Goal: Task Accomplishment & Management: Manage account settings

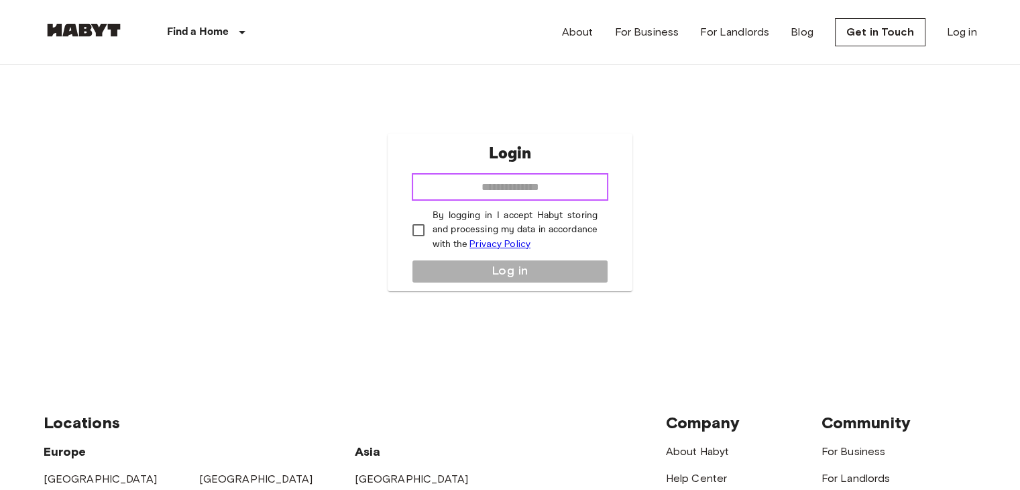
click at [494, 174] on input "email" at bounding box center [510, 187] width 197 height 27
type input "**********"
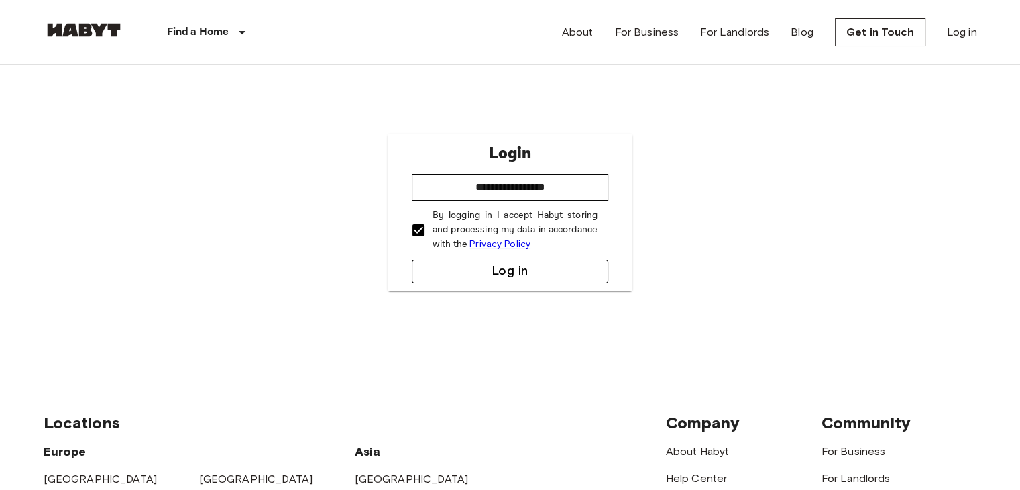
click at [500, 265] on button "Log in" at bounding box center [510, 271] width 197 height 23
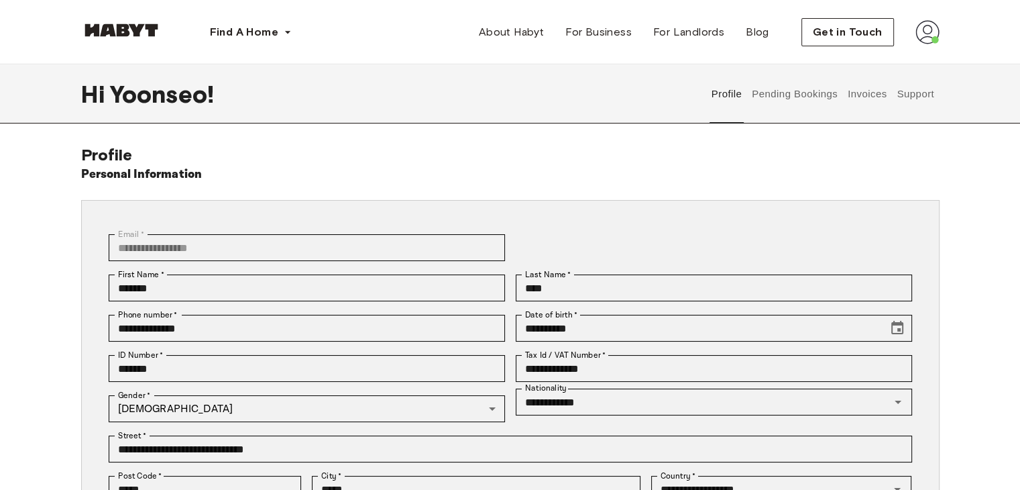
click at [922, 34] on img at bounding box center [928, 32] width 24 height 24
click at [776, 103] on button "Pending Bookings" at bounding box center [795, 93] width 89 height 59
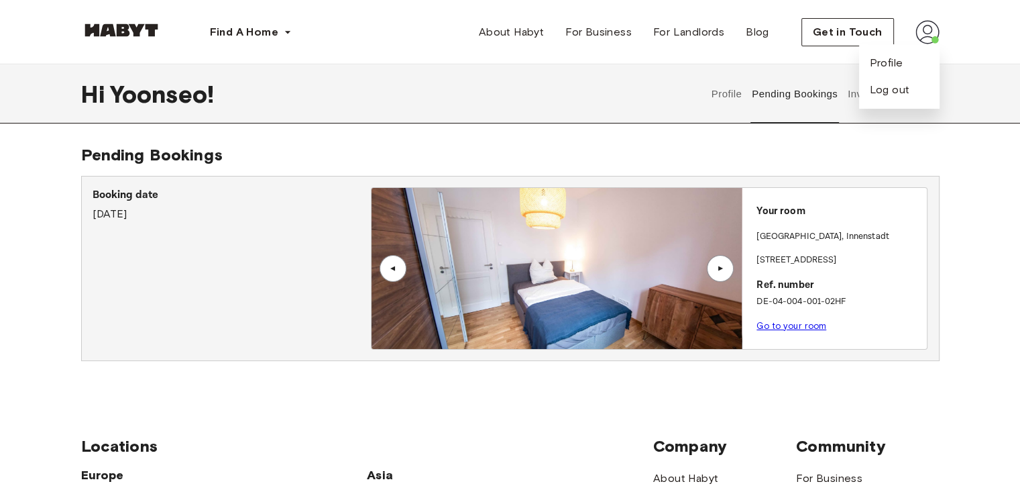
click at [717, 263] on div "▲" at bounding box center [720, 268] width 27 height 27
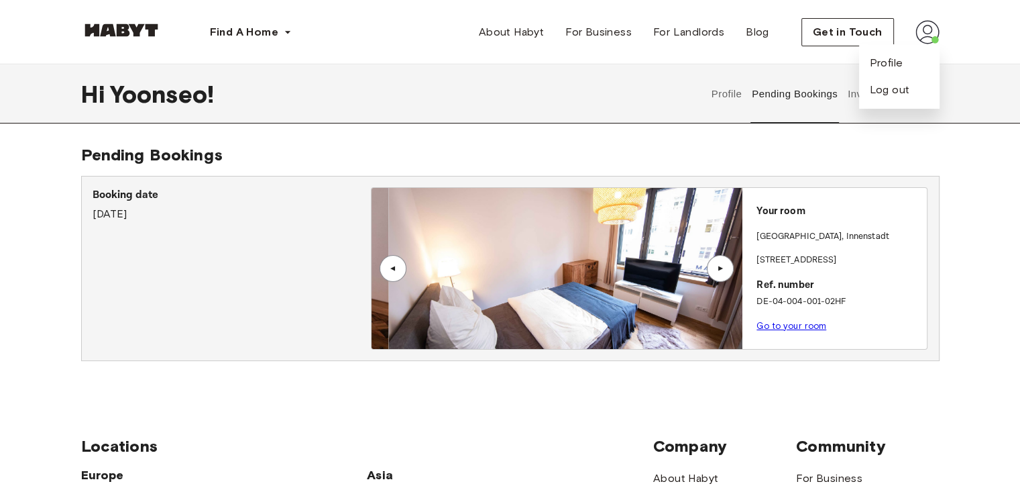
click at [879, 261] on p "Braubachstraße 25" at bounding box center [839, 260] width 165 height 13
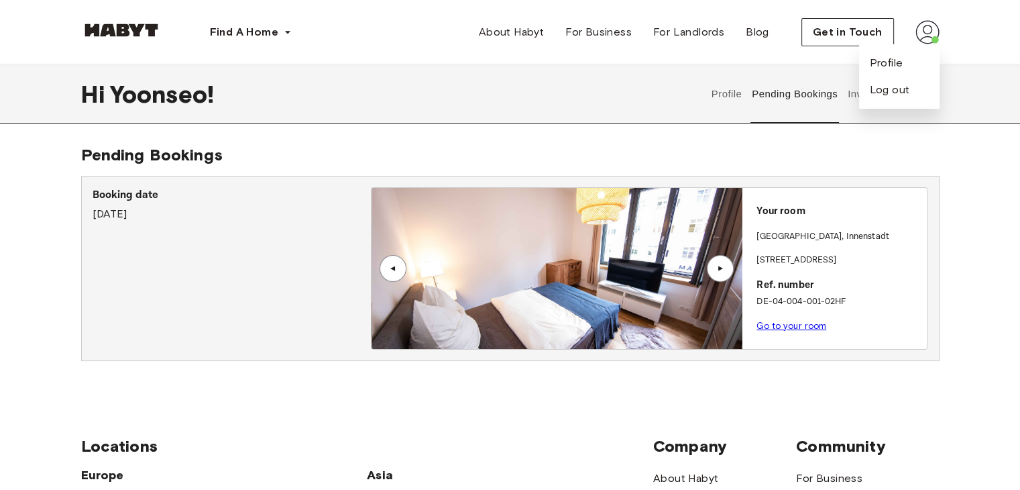
click at [814, 95] on button "Pending Bookings" at bounding box center [795, 93] width 89 height 59
click at [737, 89] on button "Profile" at bounding box center [727, 93] width 34 height 59
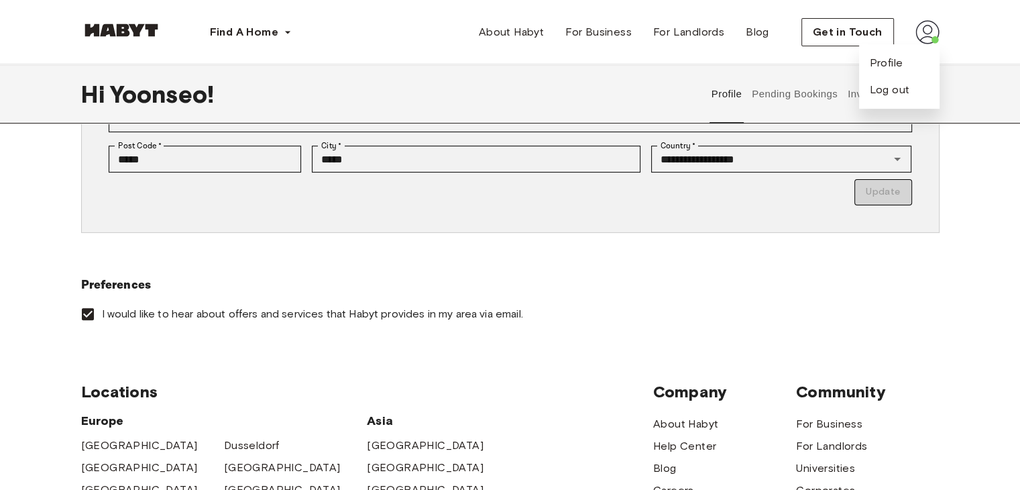
scroll to position [313, 0]
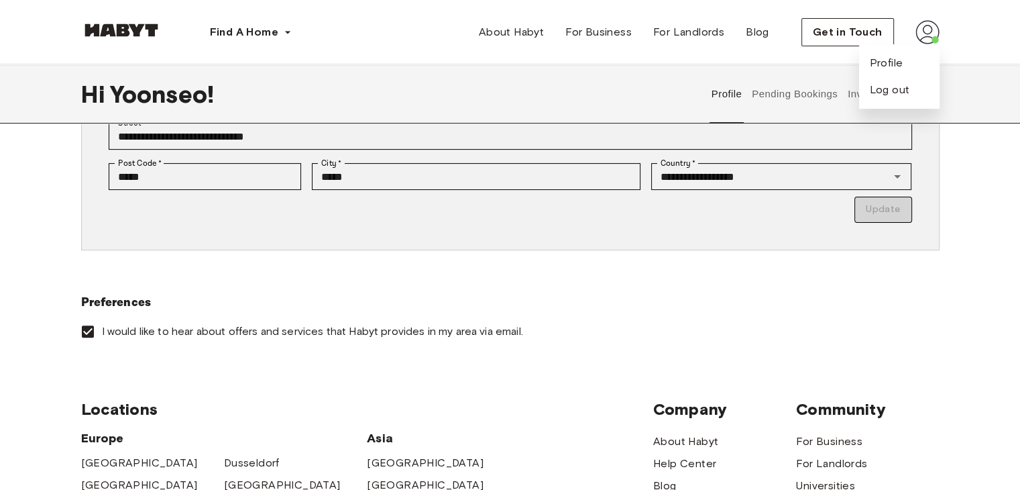
click at [515, 319] on label "I would like to hear about offers and services that Habyt provides in my area v…" at bounding box center [501, 331] width 855 height 28
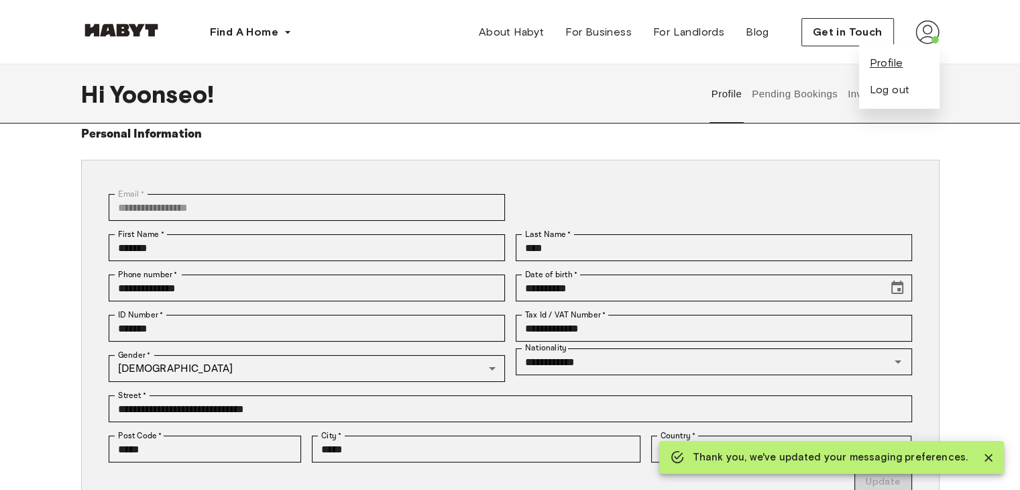
scroll to position [0, 0]
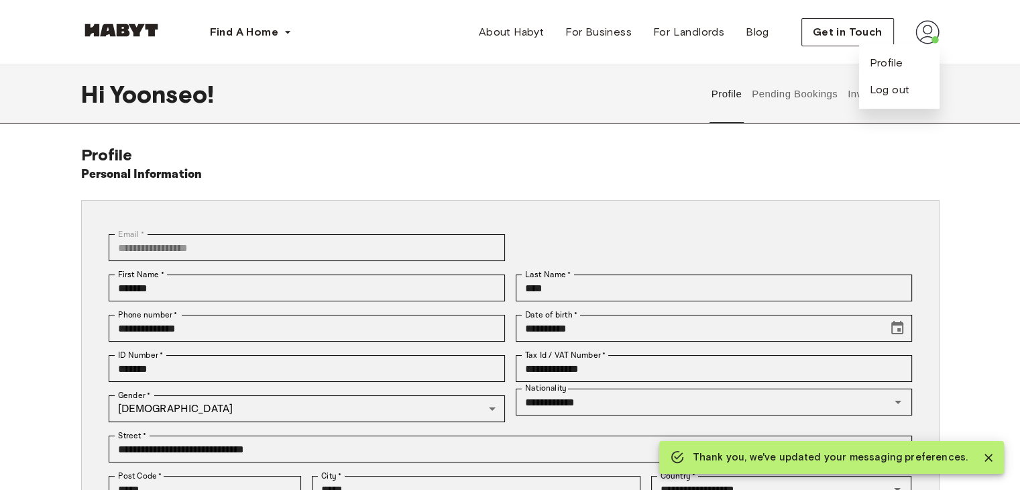
click at [851, 103] on button "Invoices" at bounding box center [867, 93] width 42 height 59
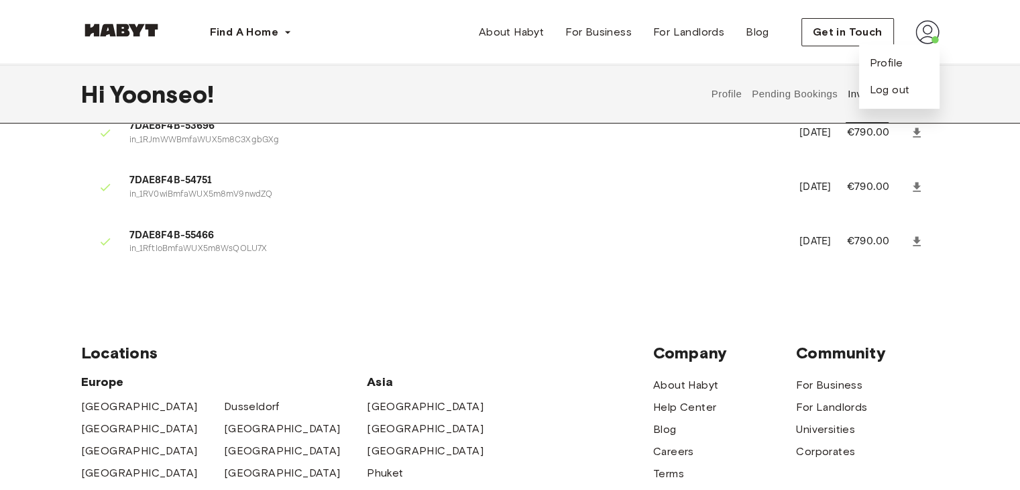
scroll to position [313, 0]
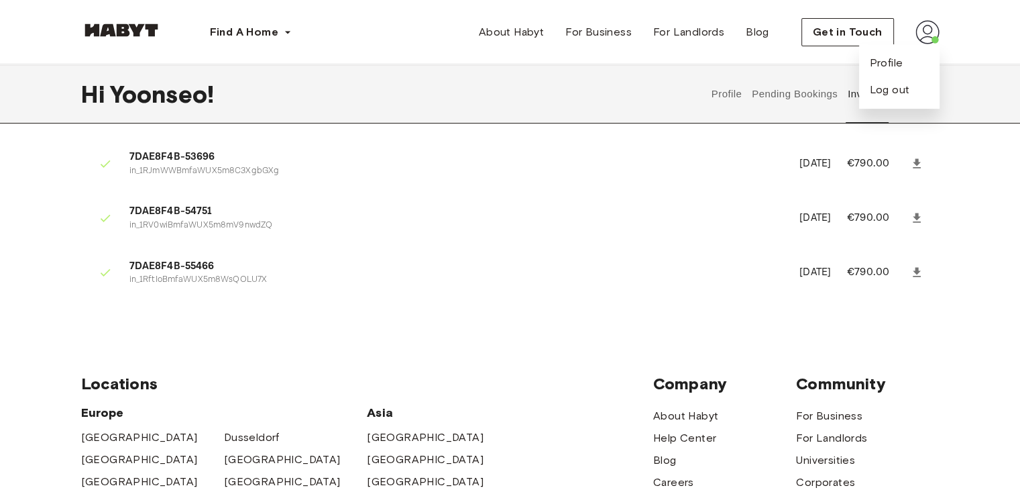
click at [738, 96] on button "Profile" at bounding box center [727, 93] width 34 height 59
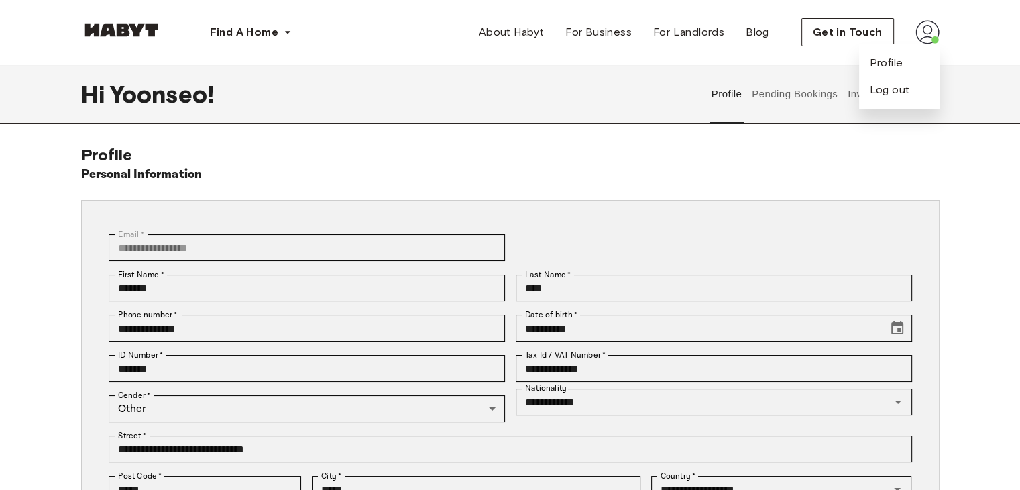
click at [927, 28] on img at bounding box center [928, 32] width 24 height 24
click at [924, 35] on img at bounding box center [928, 32] width 24 height 24
click at [883, 66] on span "Profile" at bounding box center [887, 63] width 34 height 16
drag, startPoint x: 317, startPoint y: 158, endPoint x: 286, endPoint y: 92, distance: 73.2
click at [316, 156] on div "**********" at bounding box center [510, 401] width 859 height 513
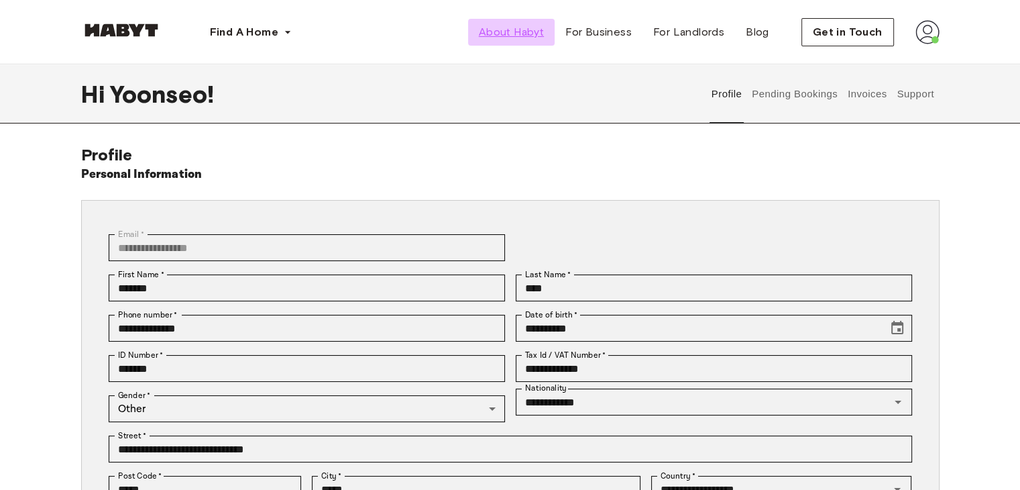
click at [537, 35] on span "About Habyt" at bounding box center [511, 32] width 65 height 16
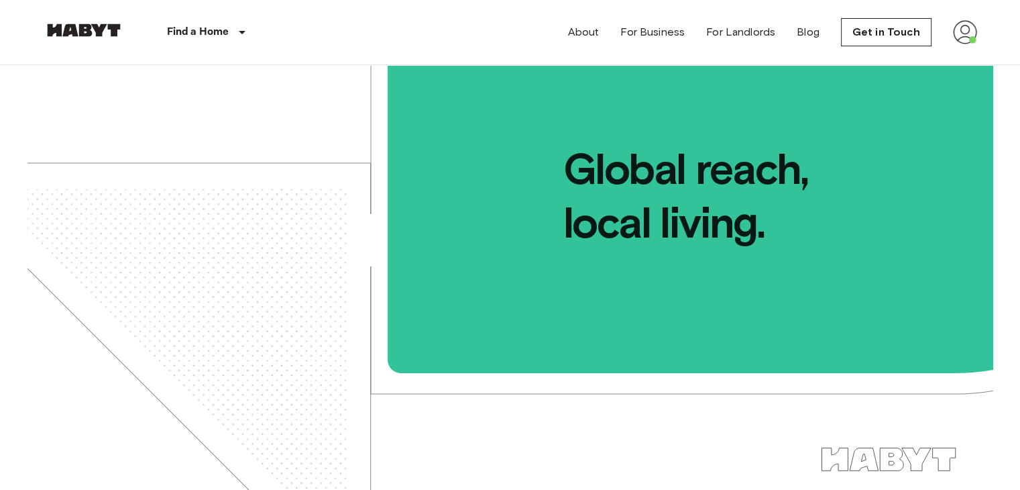
click at [973, 33] on img at bounding box center [965, 32] width 24 height 24
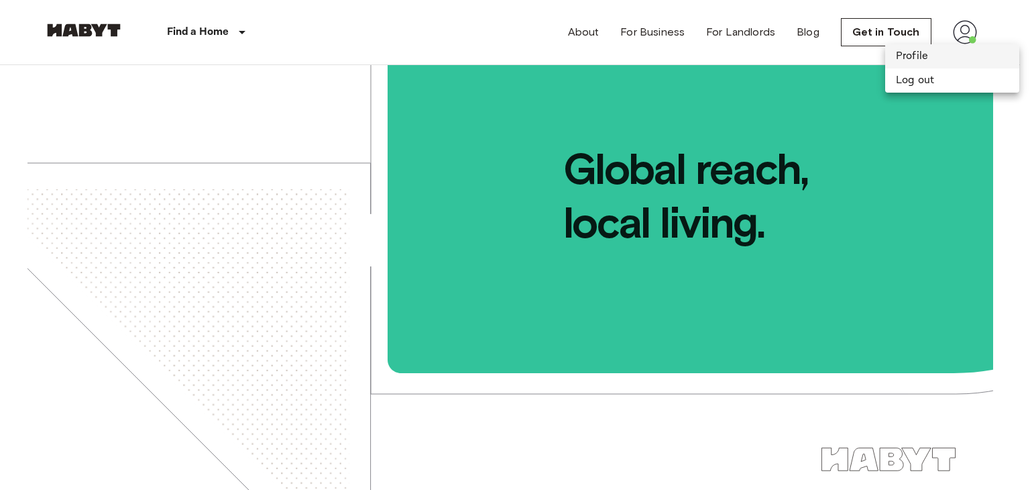
click at [928, 53] on li "Profile" at bounding box center [952, 56] width 134 height 24
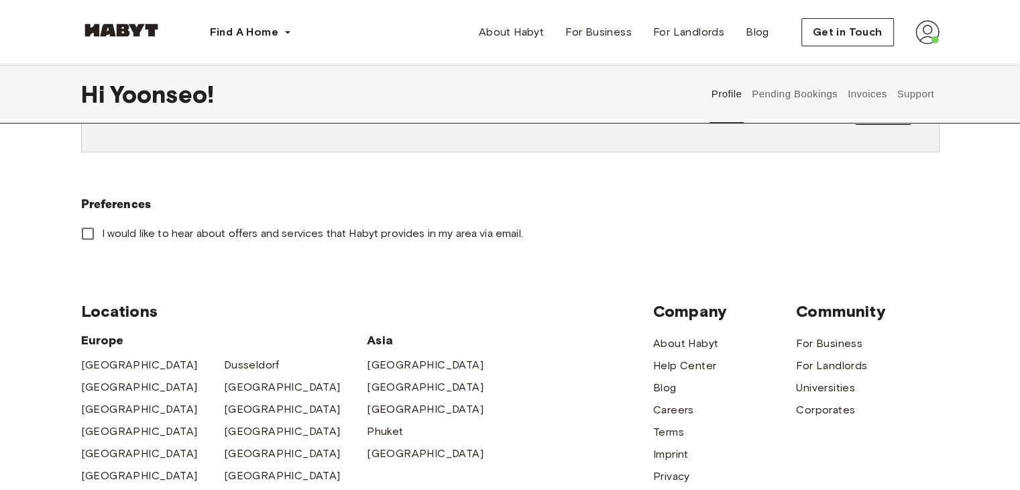
scroll to position [470, 0]
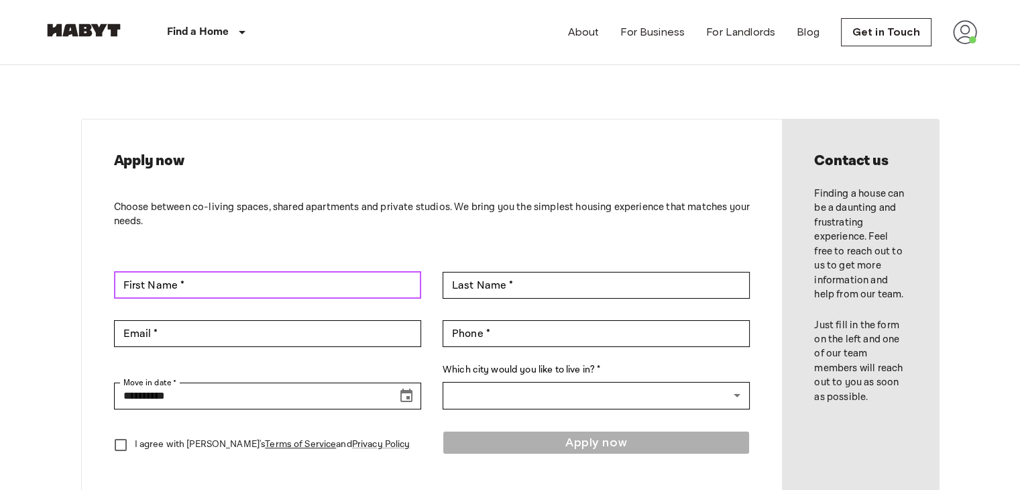
click at [326, 288] on input "First Name *" at bounding box center [267, 285] width 307 height 27
type input "*******"
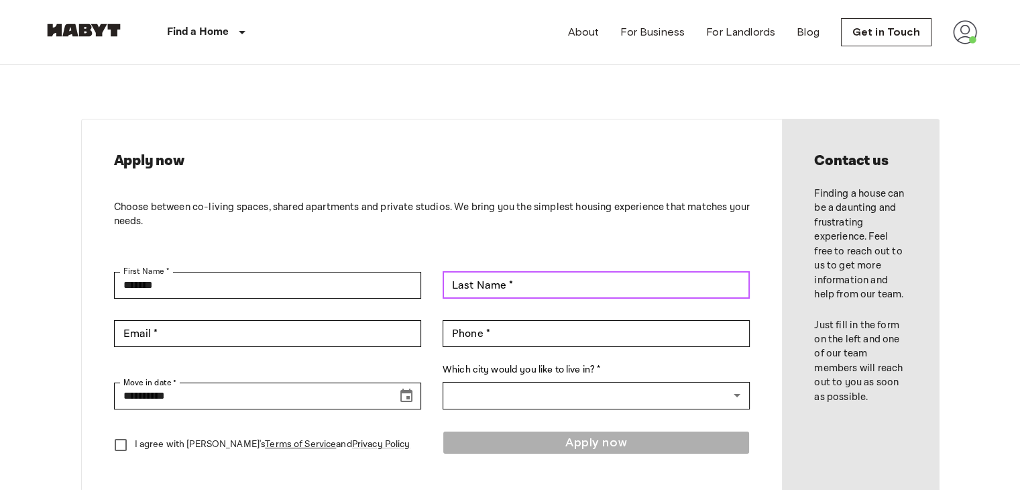
type input "****"
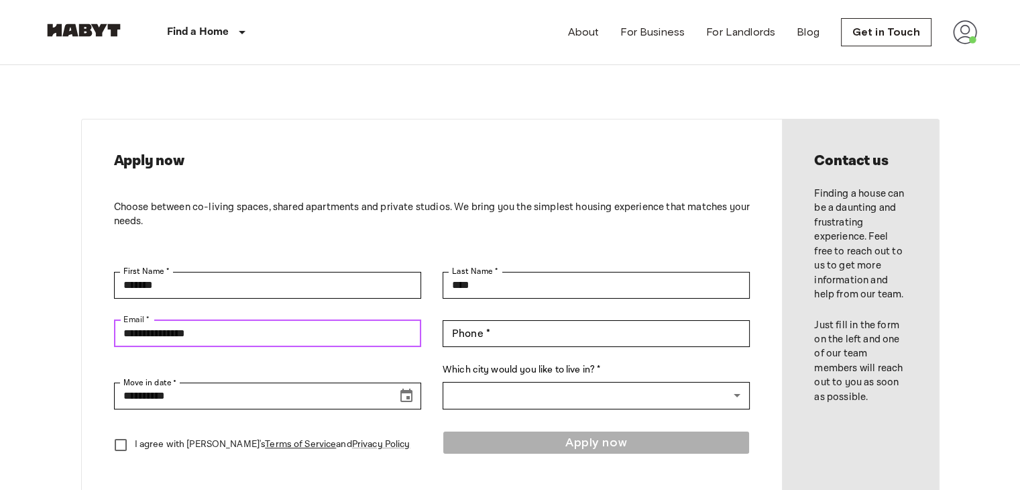
drag, startPoint x: 362, startPoint y: 337, endPoint x: 49, endPoint y: 345, distance: 312.7
click at [49, 345] on div "**********" at bounding box center [511, 305] width 966 height 480
type input "**********"
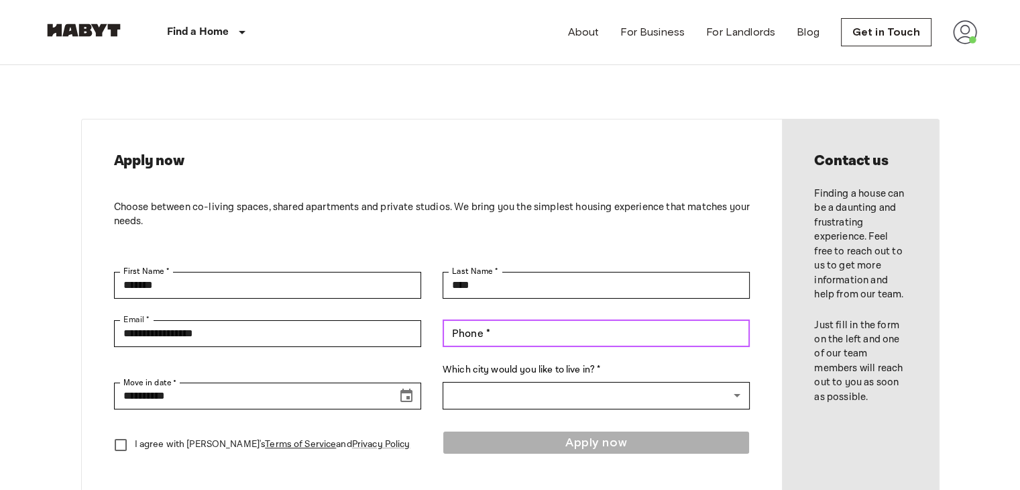
click at [520, 341] on input "Phone *" at bounding box center [596, 333] width 307 height 27
type input "**********"
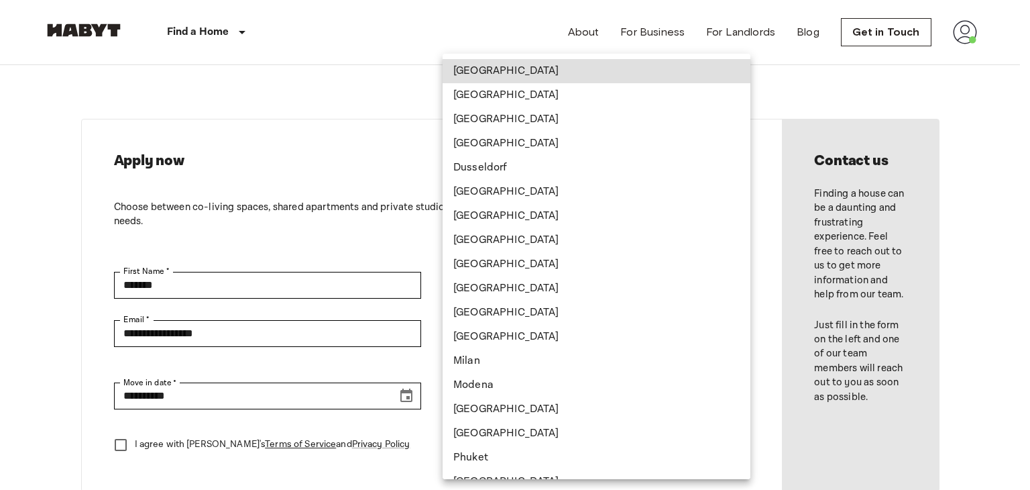
click at [341, 431] on div at bounding box center [515, 245] width 1030 height 490
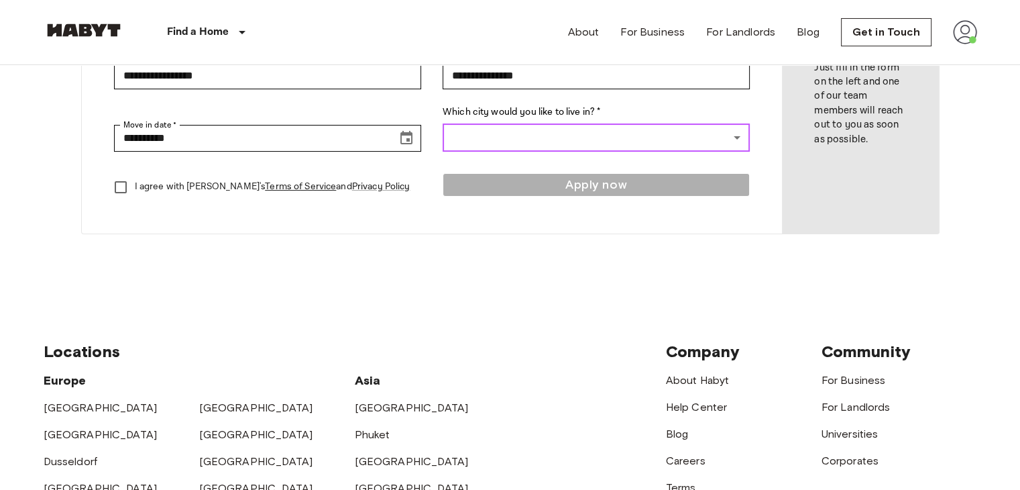
scroll to position [156, 0]
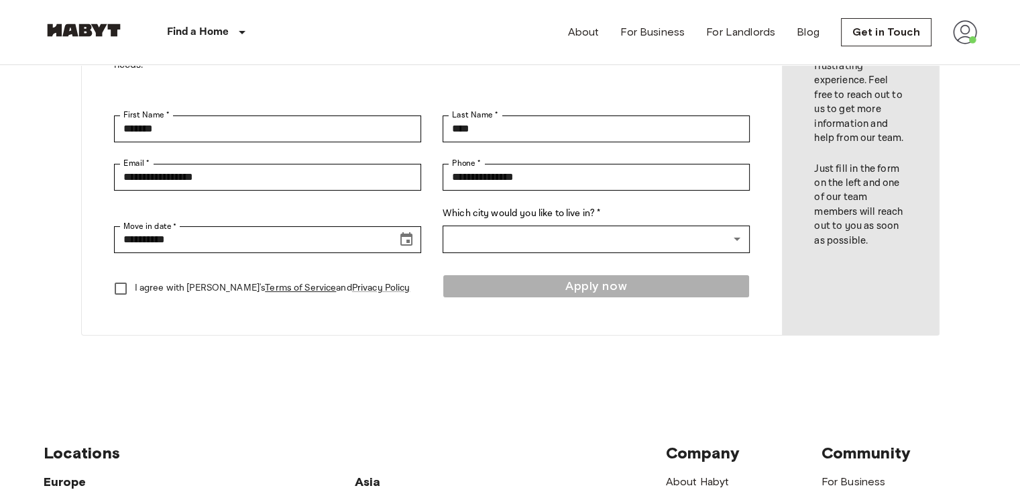
click at [627, 219] on label "Which city would you like to live in? *" at bounding box center [596, 214] width 307 height 14
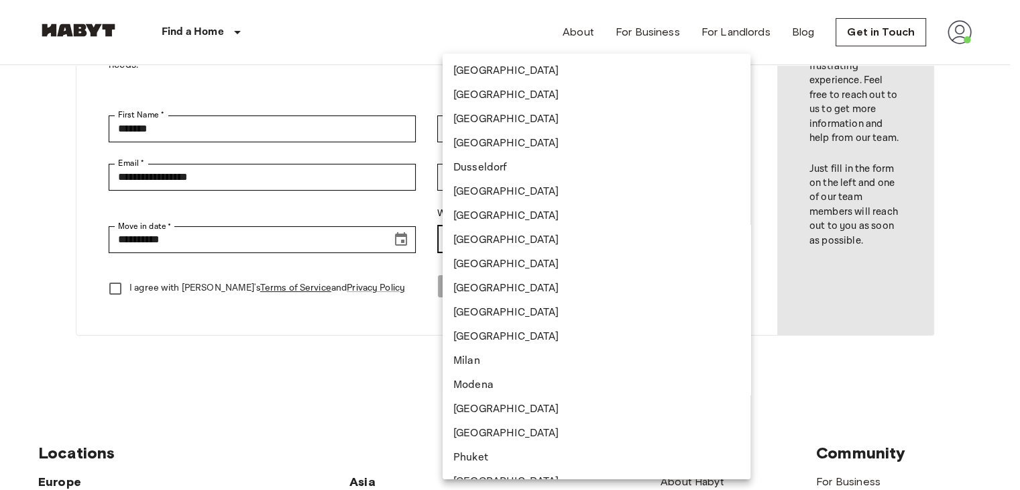
click at [611, 235] on body "**********" at bounding box center [510, 419] width 1020 height 1151
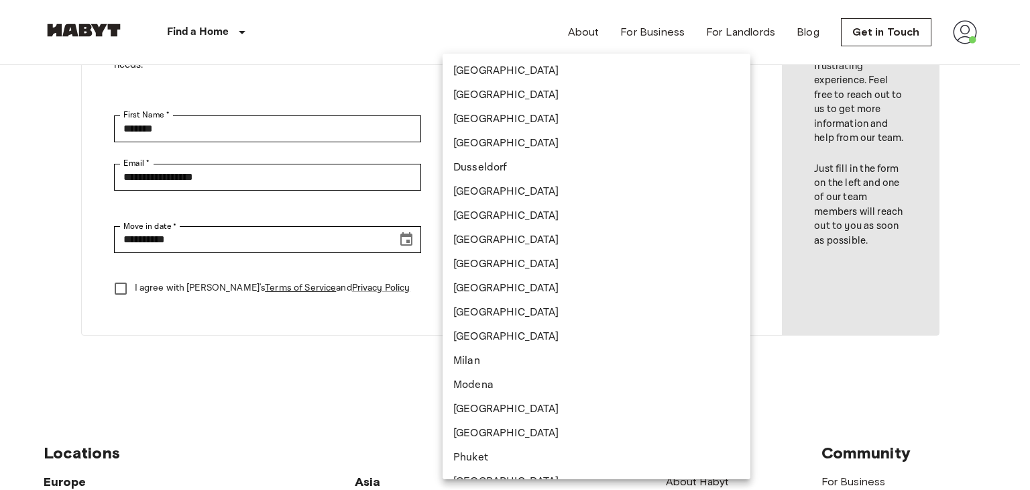
click at [150, 333] on div at bounding box center [515, 245] width 1030 height 490
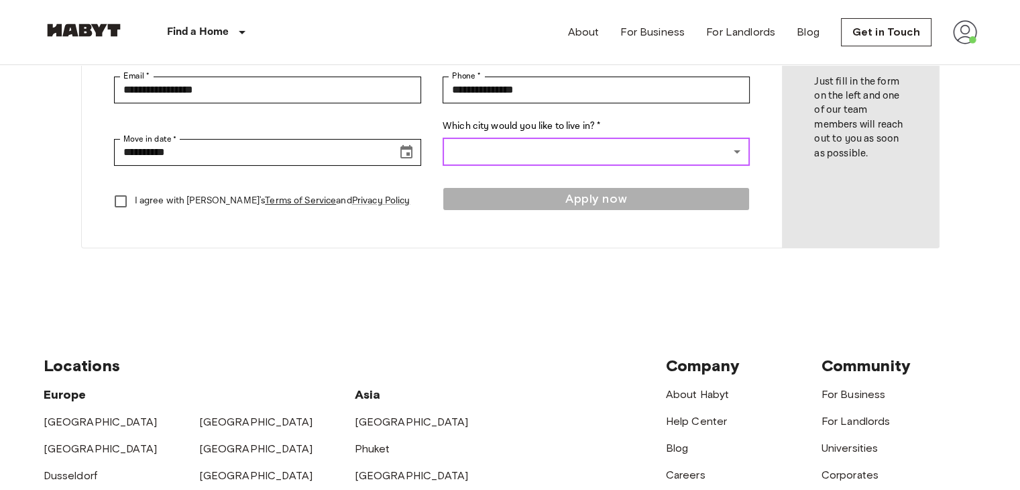
scroll to position [0, 0]
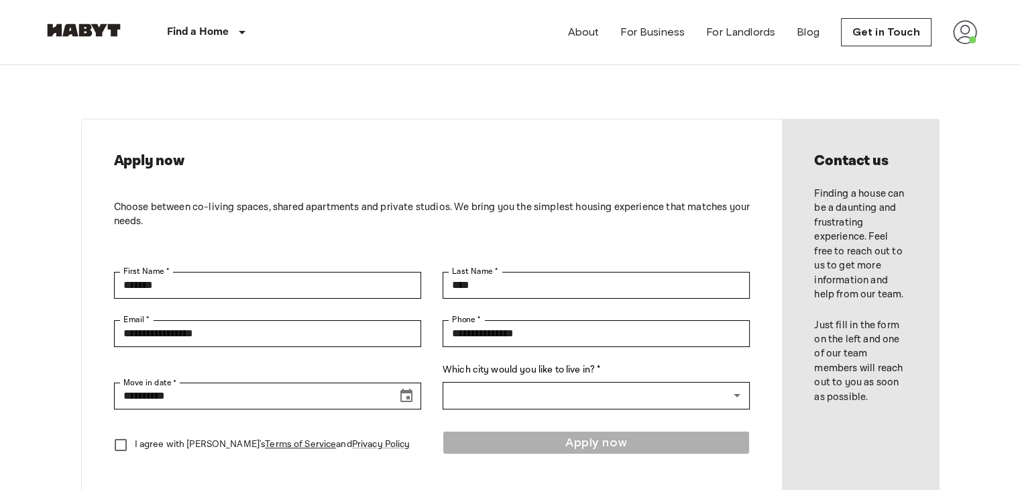
click at [966, 31] on img at bounding box center [965, 32] width 24 height 24
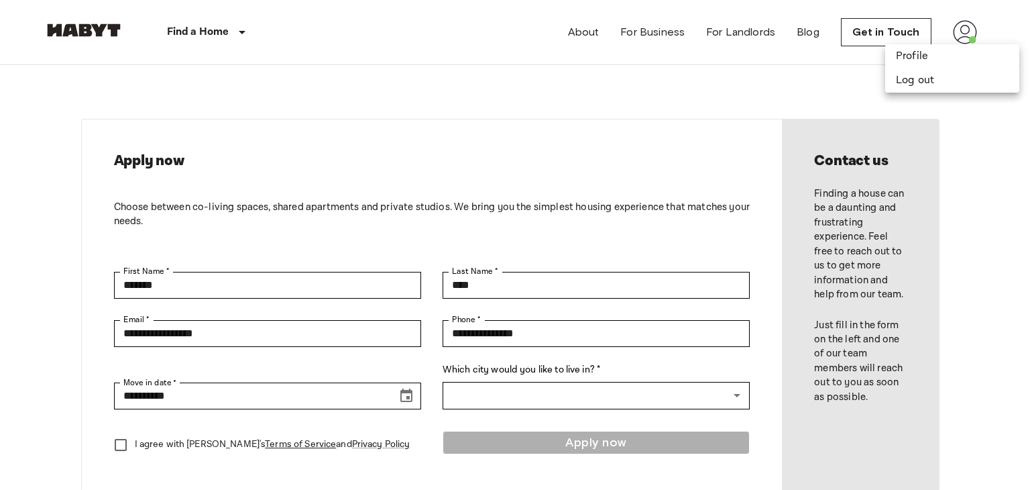
drag, startPoint x: 690, startPoint y: 75, endPoint x: 689, endPoint y: 8, distance: 67.1
click at [689, 74] on div at bounding box center [515, 245] width 1030 height 490
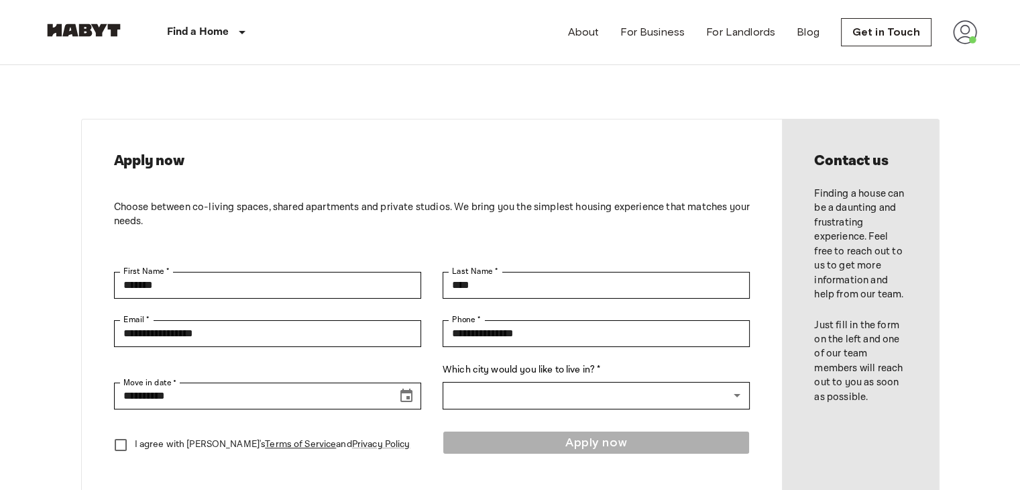
click at [950, 36] on div "About For Business For Landlords Blog Get in Touch" at bounding box center [772, 32] width 409 height 64
click at [965, 33] on img at bounding box center [965, 32] width 24 height 24
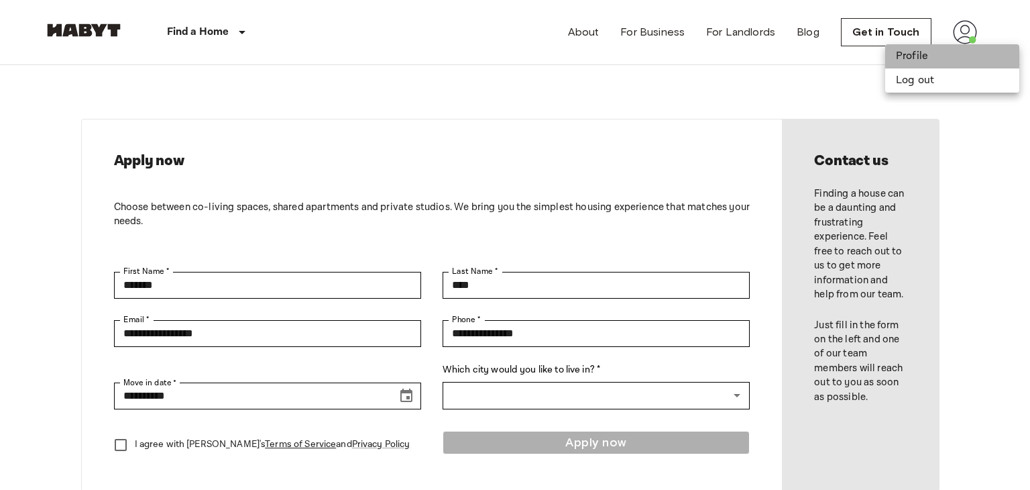
click at [899, 52] on li "Profile" at bounding box center [952, 56] width 134 height 24
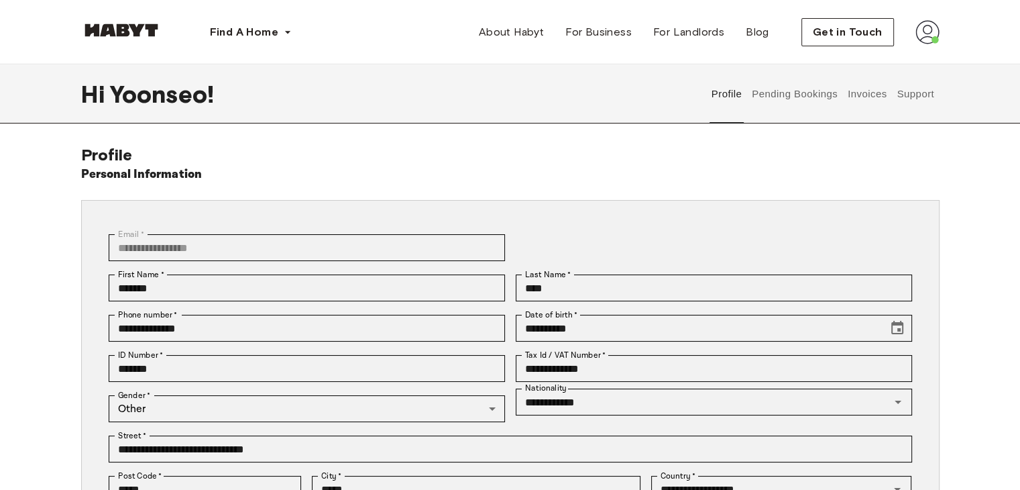
click at [820, 97] on button "Pending Bookings" at bounding box center [795, 93] width 89 height 59
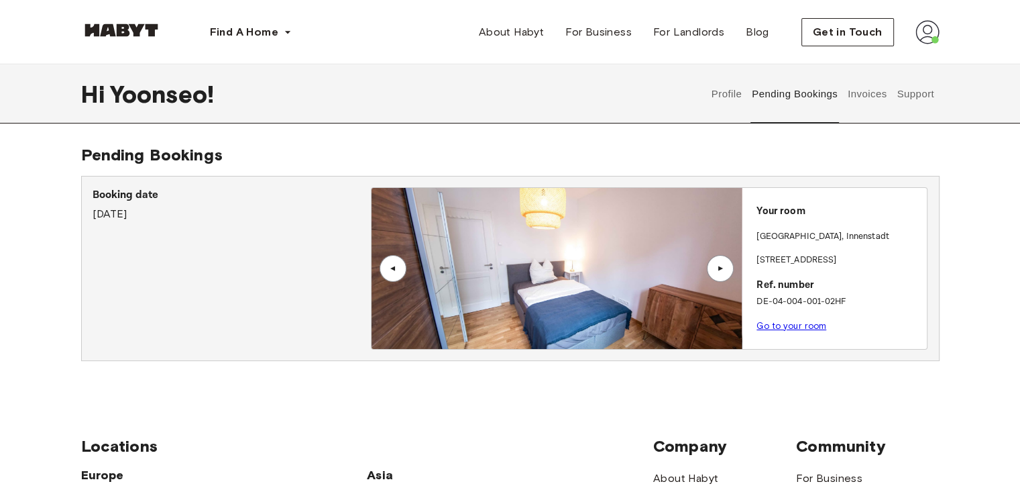
click at [912, 91] on button "Support" at bounding box center [915, 93] width 41 height 59
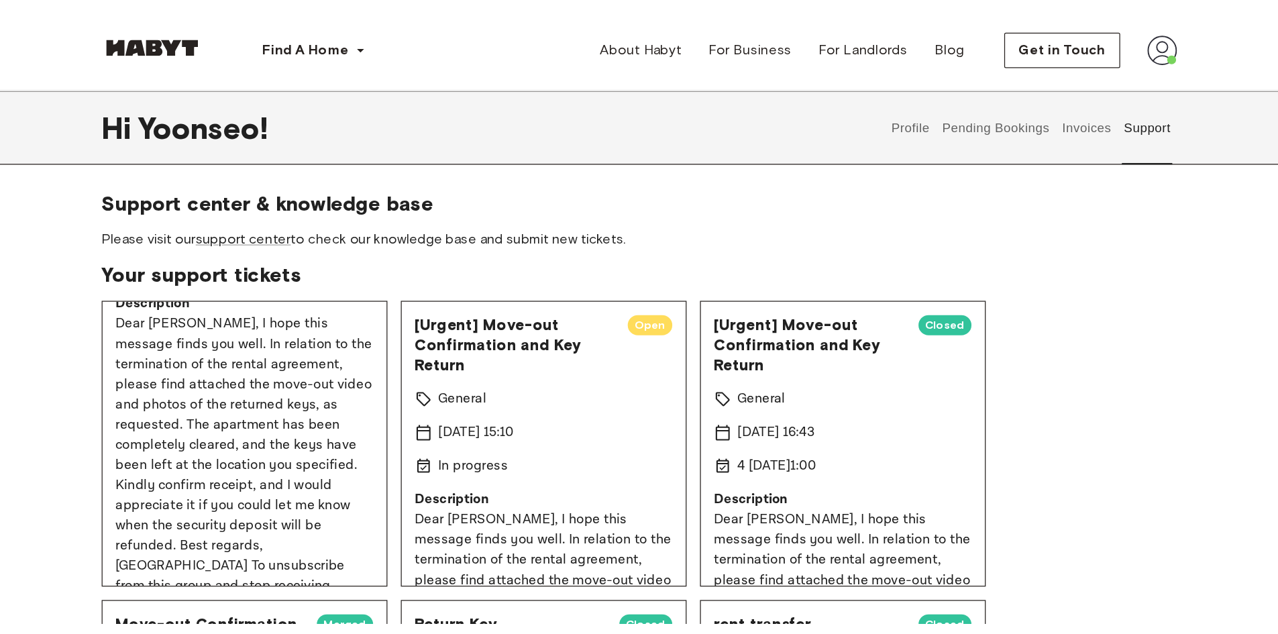
scroll to position [157, 0]
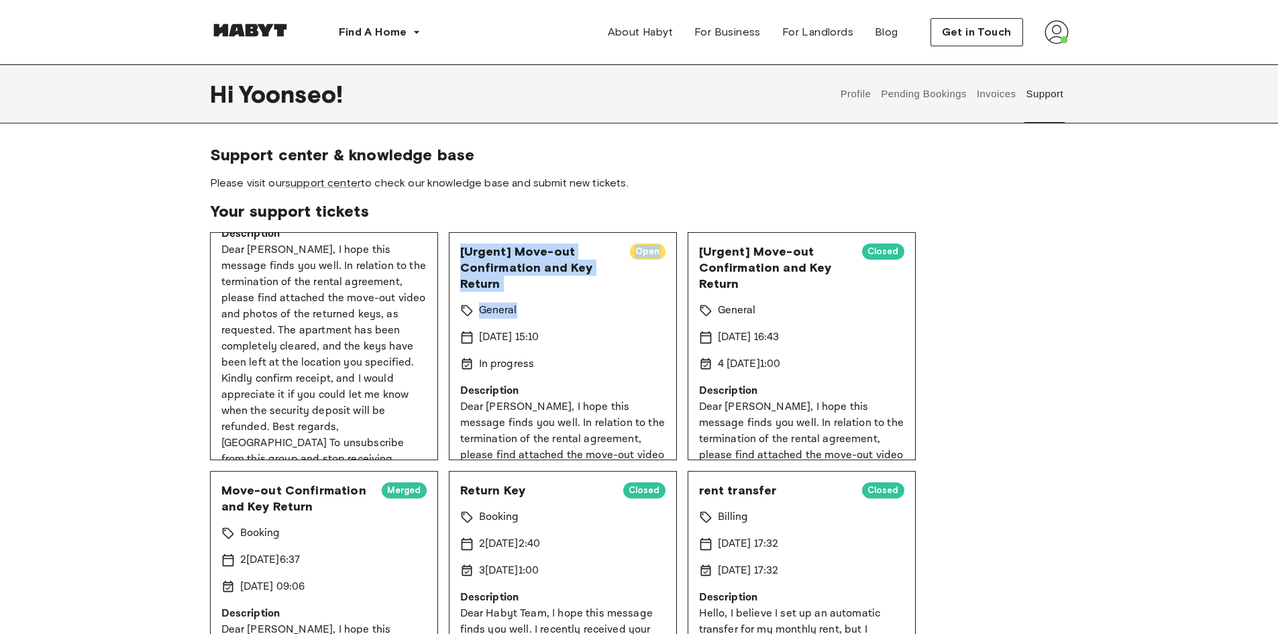
drag, startPoint x: 447, startPoint y: 241, endPoint x: 586, endPoint y: 309, distance: 154.5
click at [613, 347] on div "[Urgent] Move-out Confirmation and Key Return Open General 12 Sep 2025 15:10 In…" at bounding box center [563, 346] width 228 height 228
drag, startPoint x: 554, startPoint y: 319, endPoint x: 490, endPoint y: 233, distance: 106.9
click at [490, 233] on div "[Urgent] Move-out Confirmation and Key Return Open General 12 Sep 2025 15:10 In…" at bounding box center [563, 346] width 228 height 228
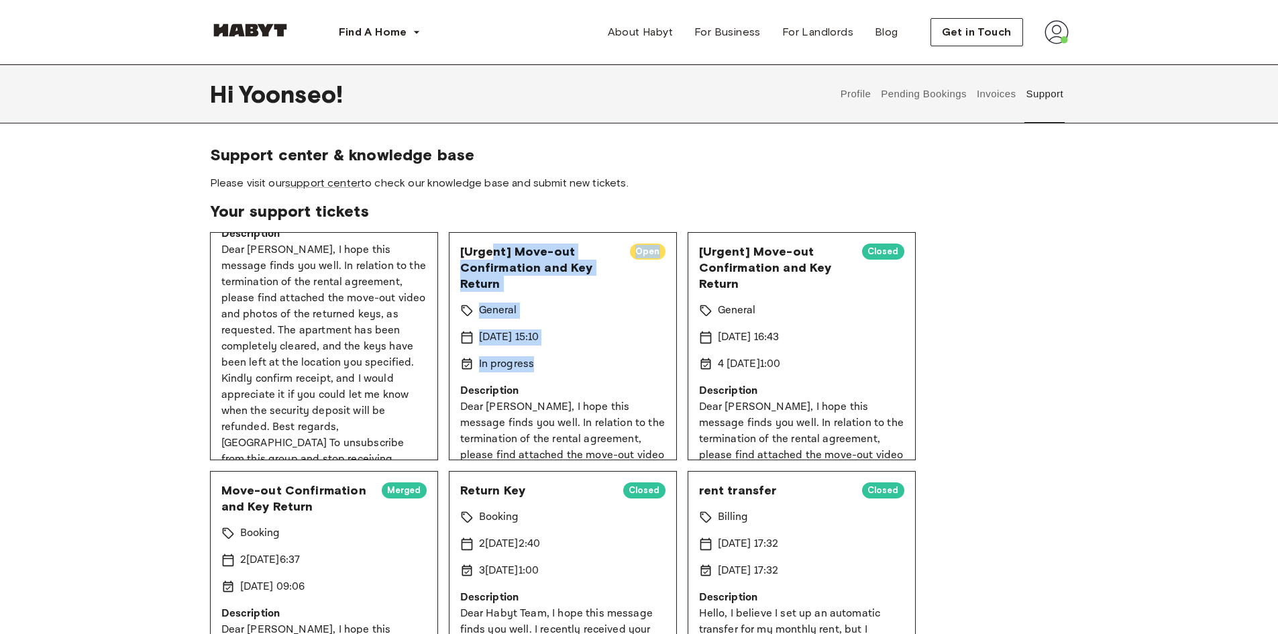
click at [540, 298] on div "[Urgent] Move-out Confirmation and Key Return Open General 12 Sep 2025 15:10 In…" at bounding box center [563, 346] width 228 height 228
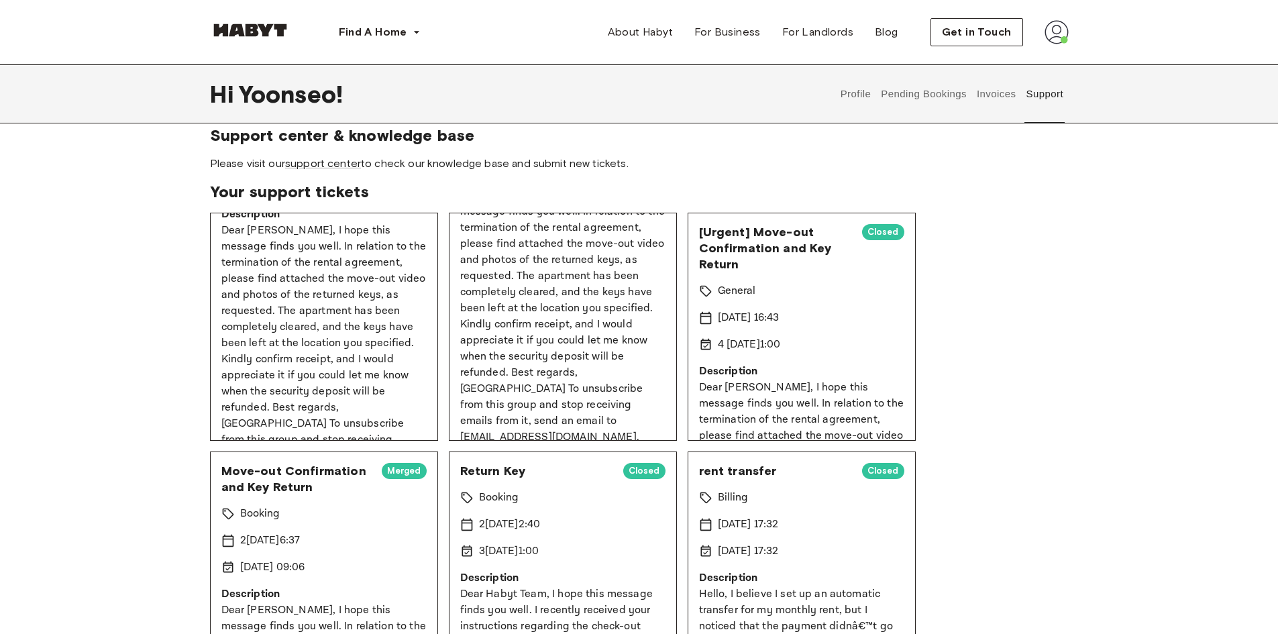
scroll to position [0, 0]
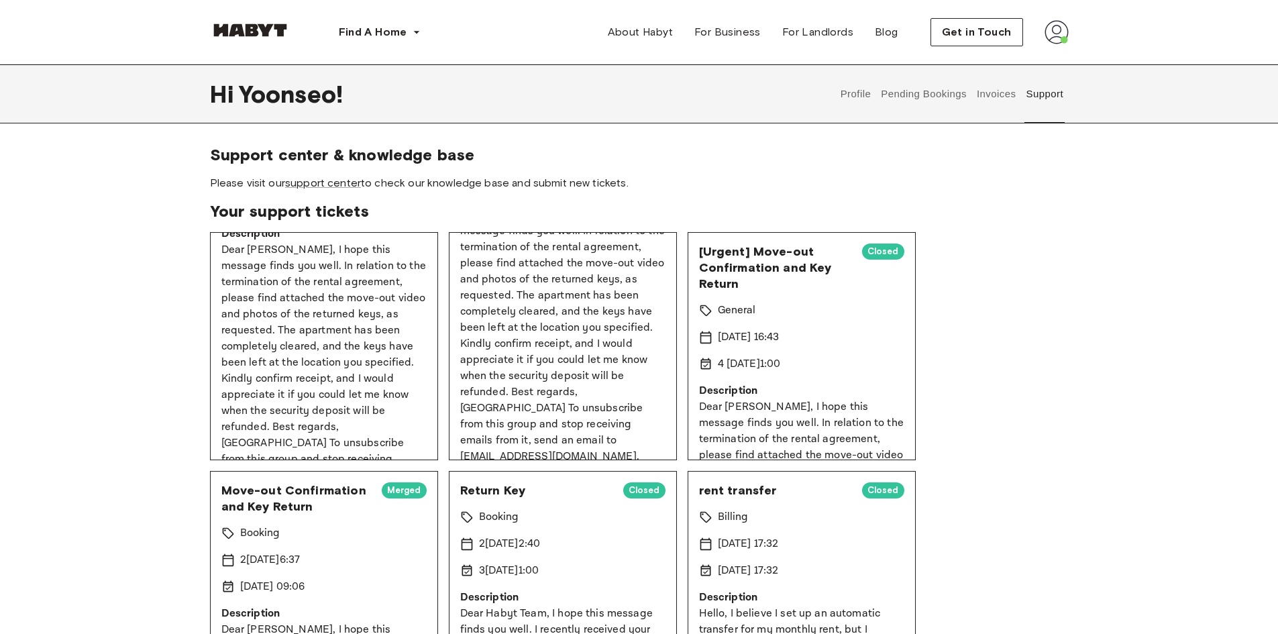
click at [322, 353] on p "Dear Habyt, I hope this message finds you well. In relation to the termination …" at bounding box center [323, 371] width 205 height 258
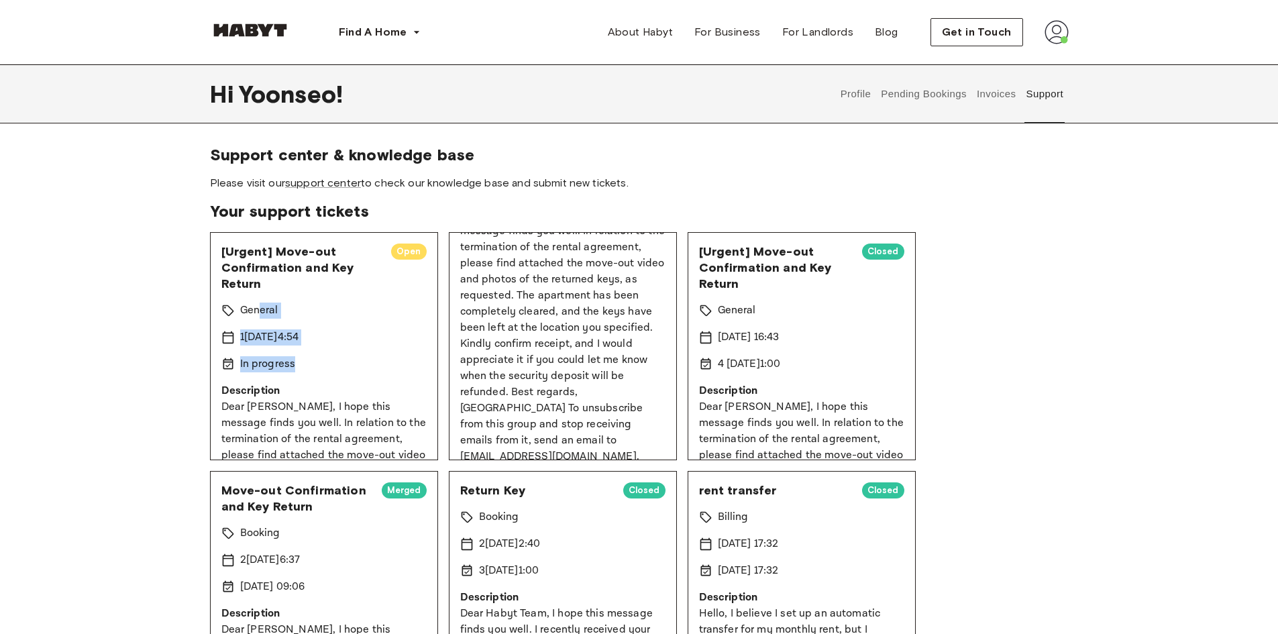
drag, startPoint x: 257, startPoint y: 312, endPoint x: 422, endPoint y: 401, distance: 187.6
click at [422, 399] on div "[Urgent] Move-out Confirmation and Key Return Open General 17 Sep 2025 14:54 In…" at bounding box center [324, 346] width 228 height 228
click at [421, 401] on div "[Urgent] Move-out Confirmation and Key Return Open General 17 Sep 2025 14:54 In…" at bounding box center [324, 346] width 228 height 228
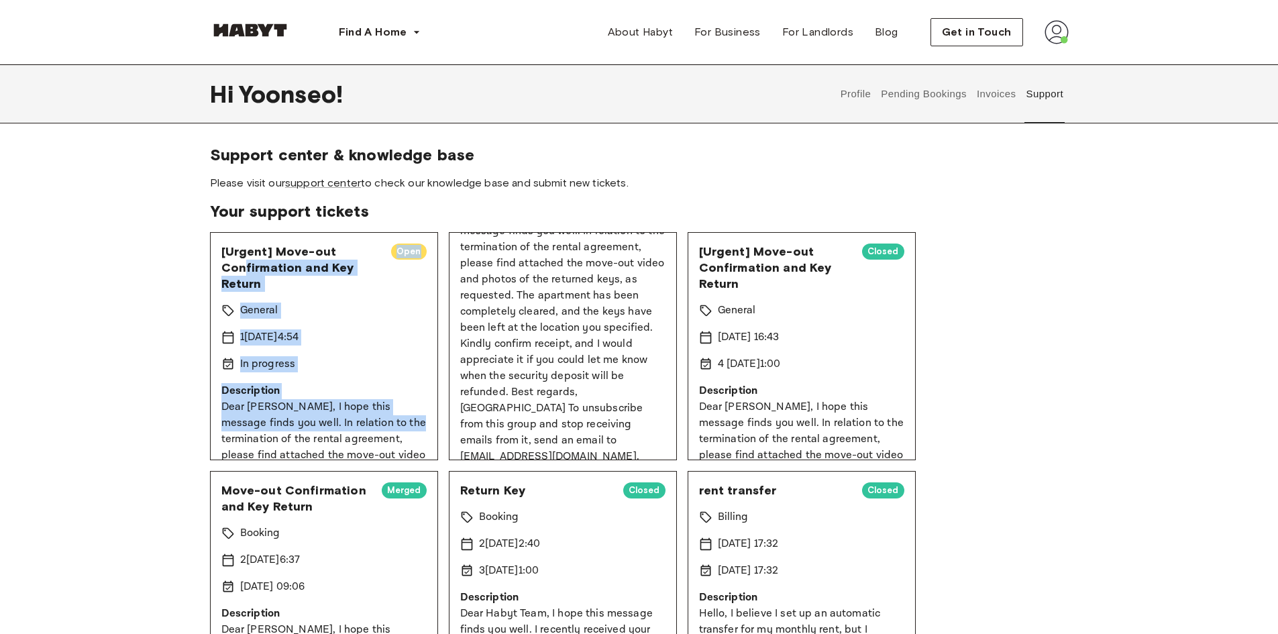
drag, startPoint x: 386, startPoint y: 427, endPoint x: 243, endPoint y: 261, distance: 218.8
click at [243, 261] on div "[Urgent] Move-out Confirmation and Key Return Open General 17 Sep 2025 14:54 In…" at bounding box center [324, 346] width 228 height 228
click at [243, 260] on span "[Urgent] Move-out Confirmation and Key Return" at bounding box center [300, 267] width 159 height 48
drag, startPoint x: 292, startPoint y: 287, endPoint x: 333, endPoint y: 412, distance: 131.3
click at [334, 412] on div "[Urgent] Move-out Confirmation and Key Return Open General 17 Sep 2025 14:54 In…" at bounding box center [324, 346] width 228 height 228
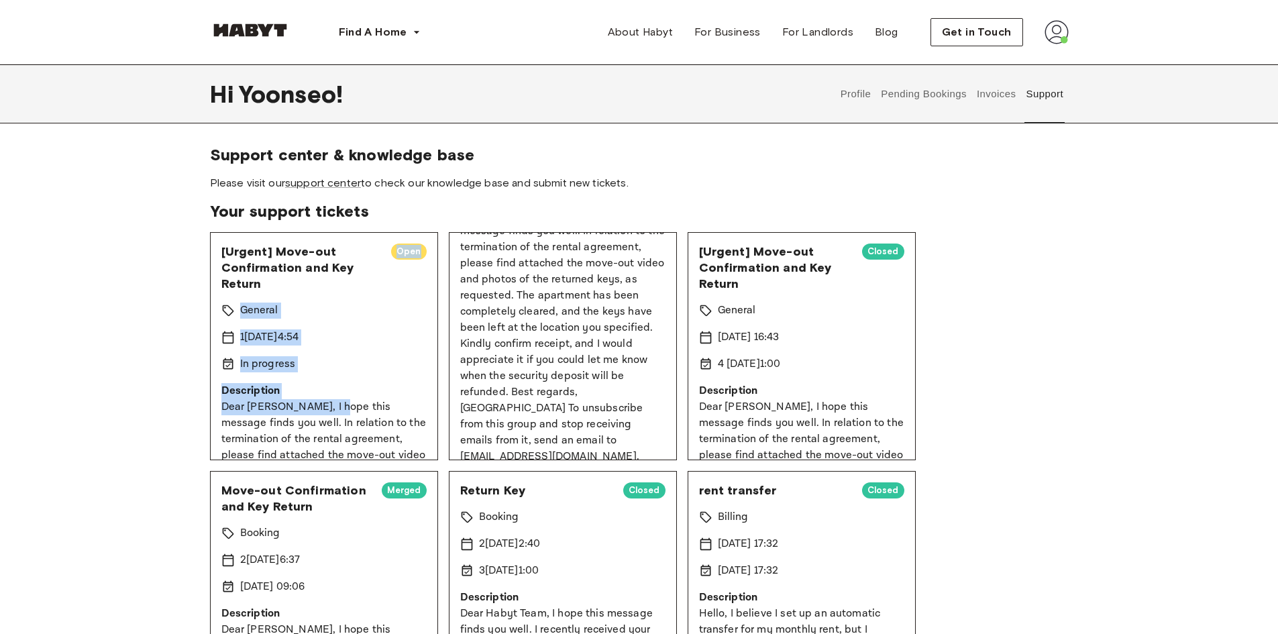
click at [333, 412] on p "Dear Habyt, I hope this message finds you well. In relation to the termination …" at bounding box center [323, 528] width 205 height 258
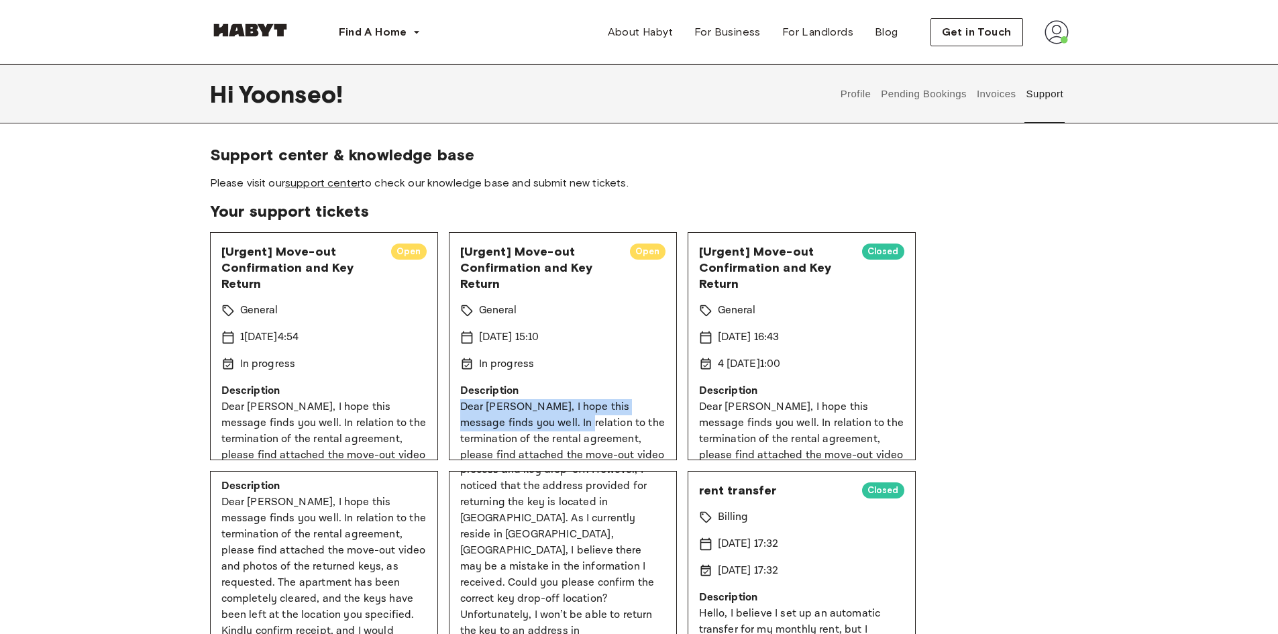
drag, startPoint x: 518, startPoint y: 395, endPoint x: 567, endPoint y: 443, distance: 69.3
click at [564, 440] on div "Description Dear Habyt, I hope this message finds you well. In relation to the …" at bounding box center [562, 520] width 205 height 274
click at [573, 447] on p "Dear Habyt, I hope this message finds you well. In relation to the termination …" at bounding box center [562, 528] width 205 height 258
click at [348, 184] on link "support center" at bounding box center [323, 182] width 76 height 13
click at [313, 182] on link "support center" at bounding box center [323, 182] width 76 height 13
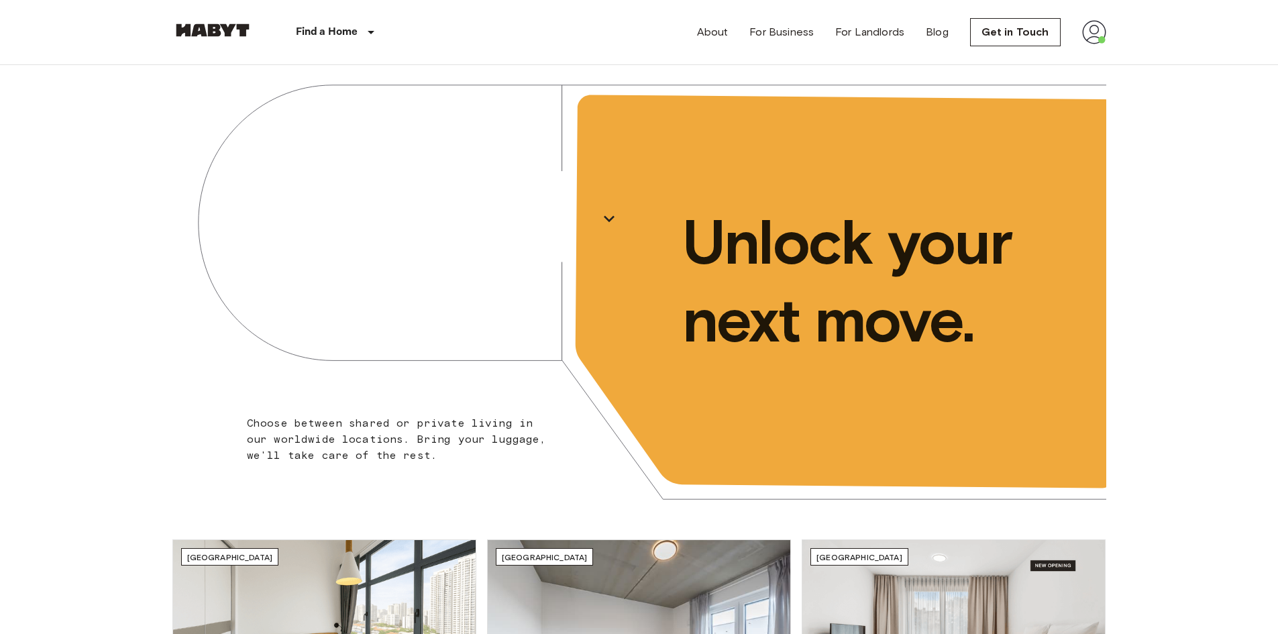
click at [1101, 31] on img at bounding box center [1094, 32] width 24 height 24
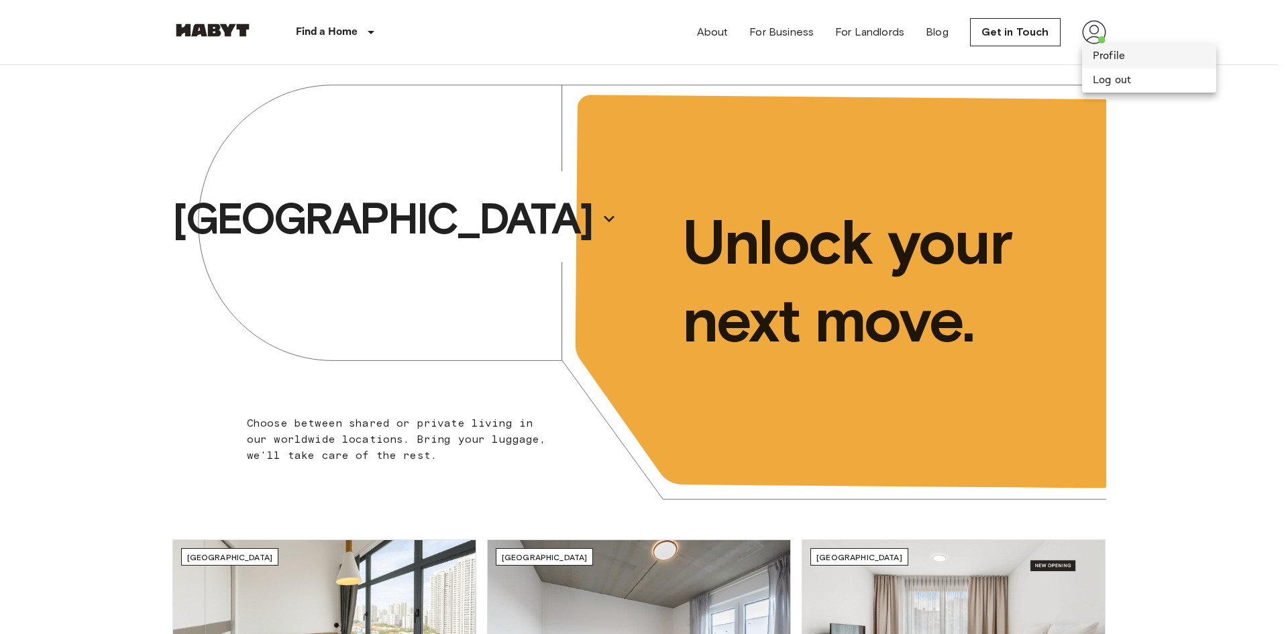
click at [1107, 60] on li "Profile" at bounding box center [1149, 56] width 134 height 24
